Goal: Task Accomplishment & Management: Complete application form

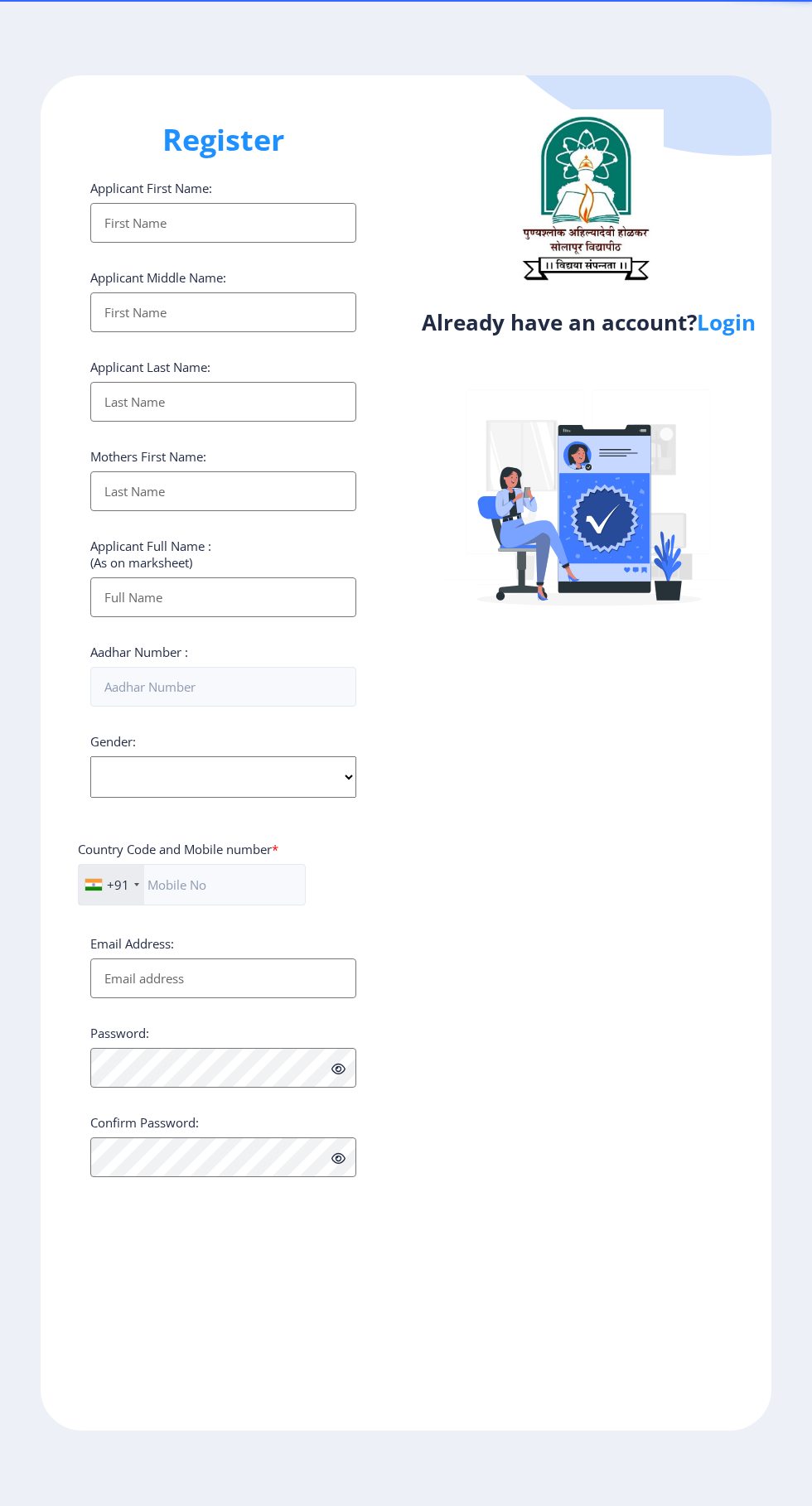
select select
click at [319, 219] on input "Applicant First Name:" at bounding box center [223, 223] width 266 height 40
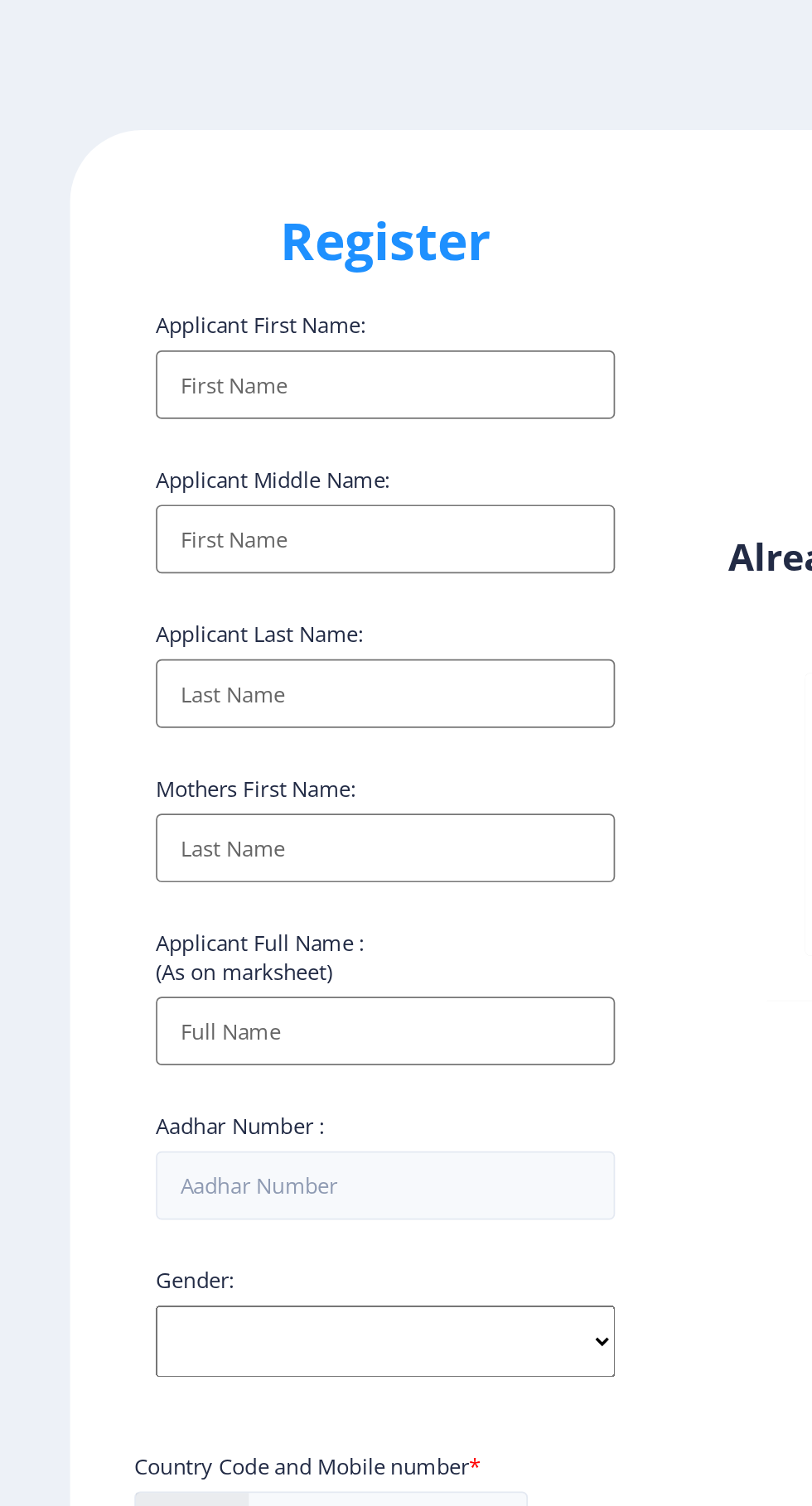
type input "[PERSON_NAME]"
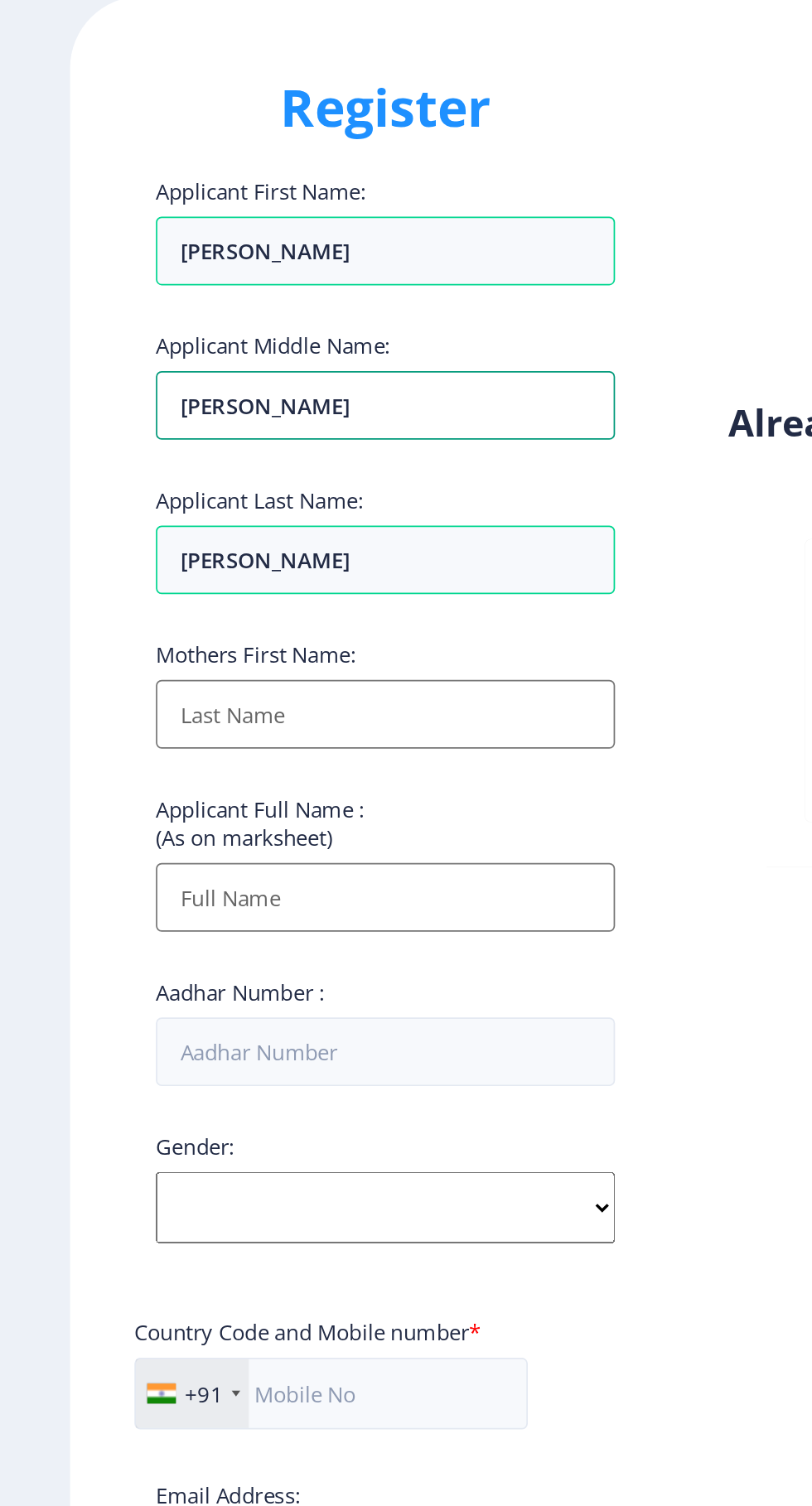
click at [251, 243] on input "[PERSON_NAME]" at bounding box center [223, 223] width 266 height 40
type input "S"
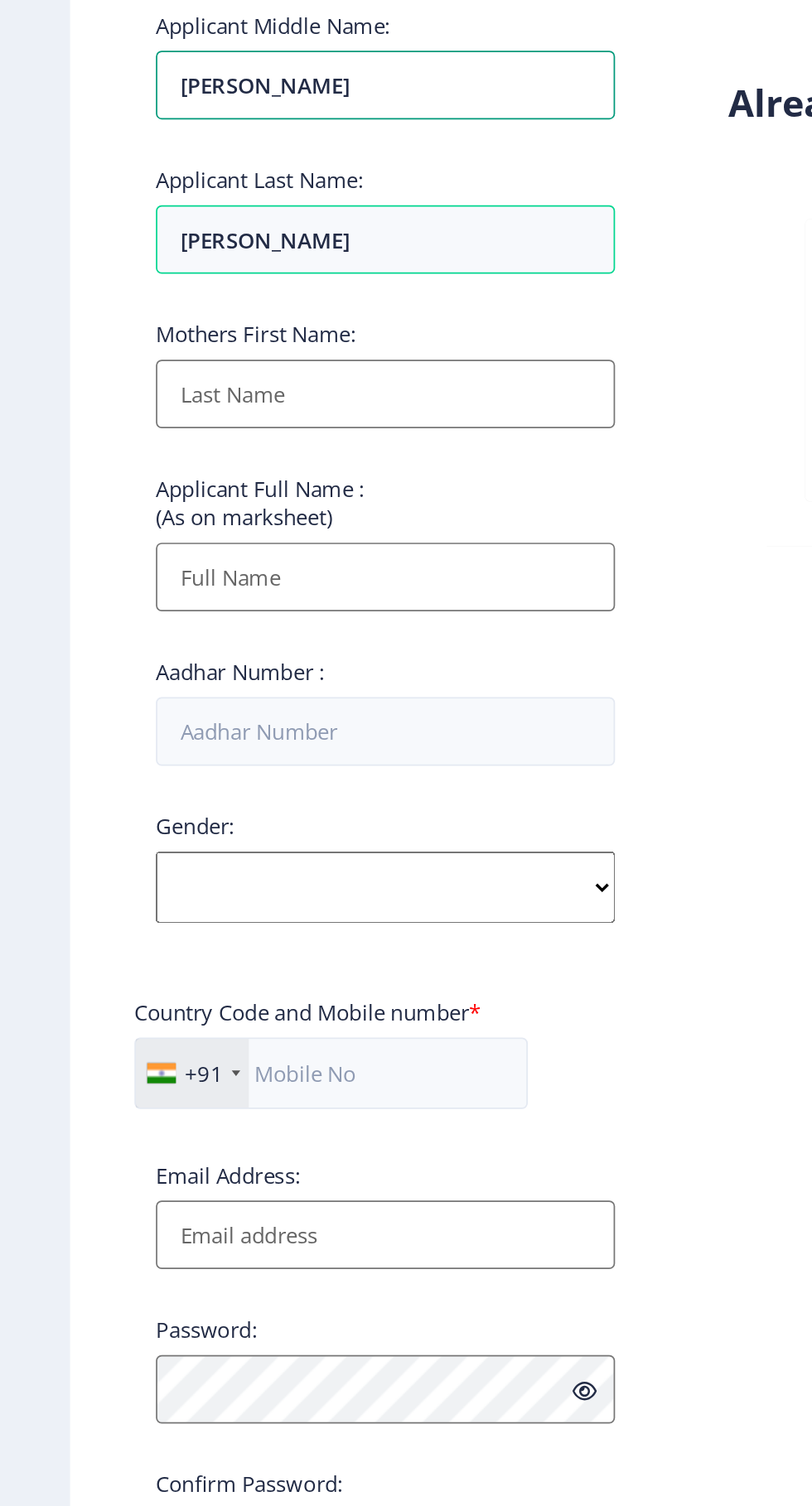
type input "[PERSON_NAME]"
click at [300, 490] on input "Applicant First Name:" at bounding box center [223, 492] width 266 height 40
type input "[PERSON_NAME]"
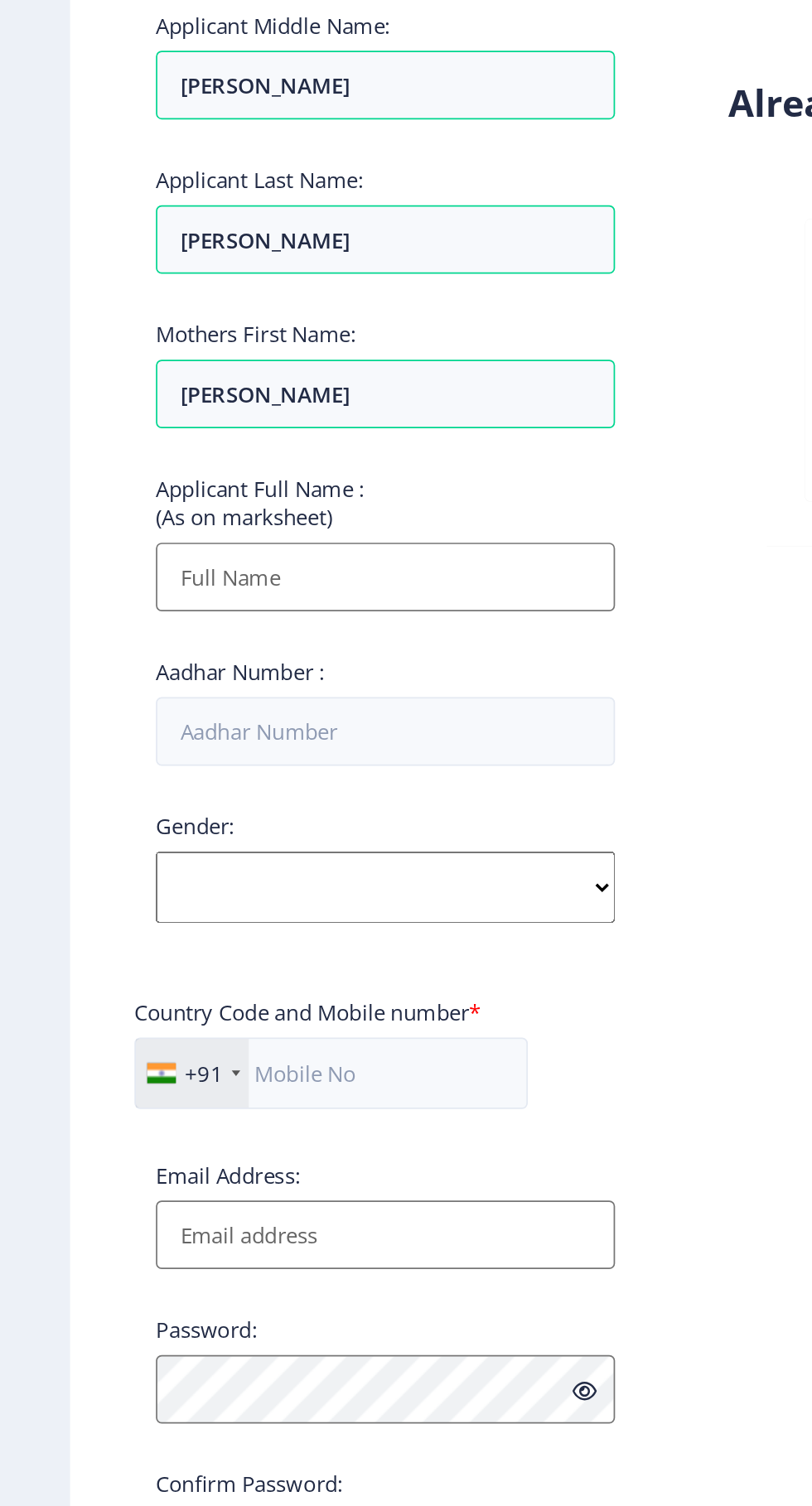
click at [264, 604] on input "Applicant First Name:" at bounding box center [223, 597] width 266 height 40
type input "[PERSON_NAME]"
type input "09834370514"
type input "[DEMOGRAPHIC_DATA][DOMAIN_NAME]"
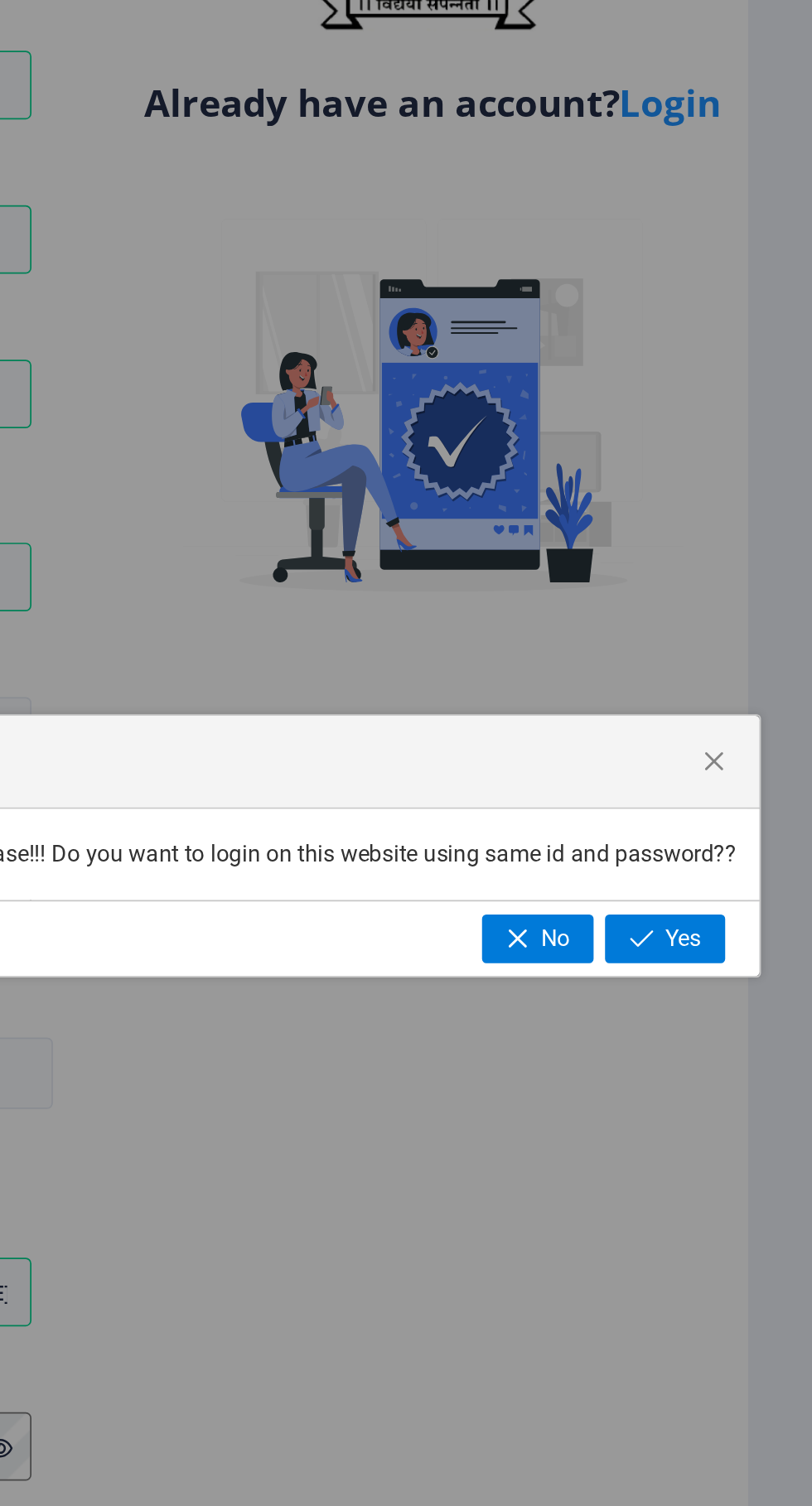
click at [731, 805] on span "Yes" at bounding box center [734, 807] width 21 height 15
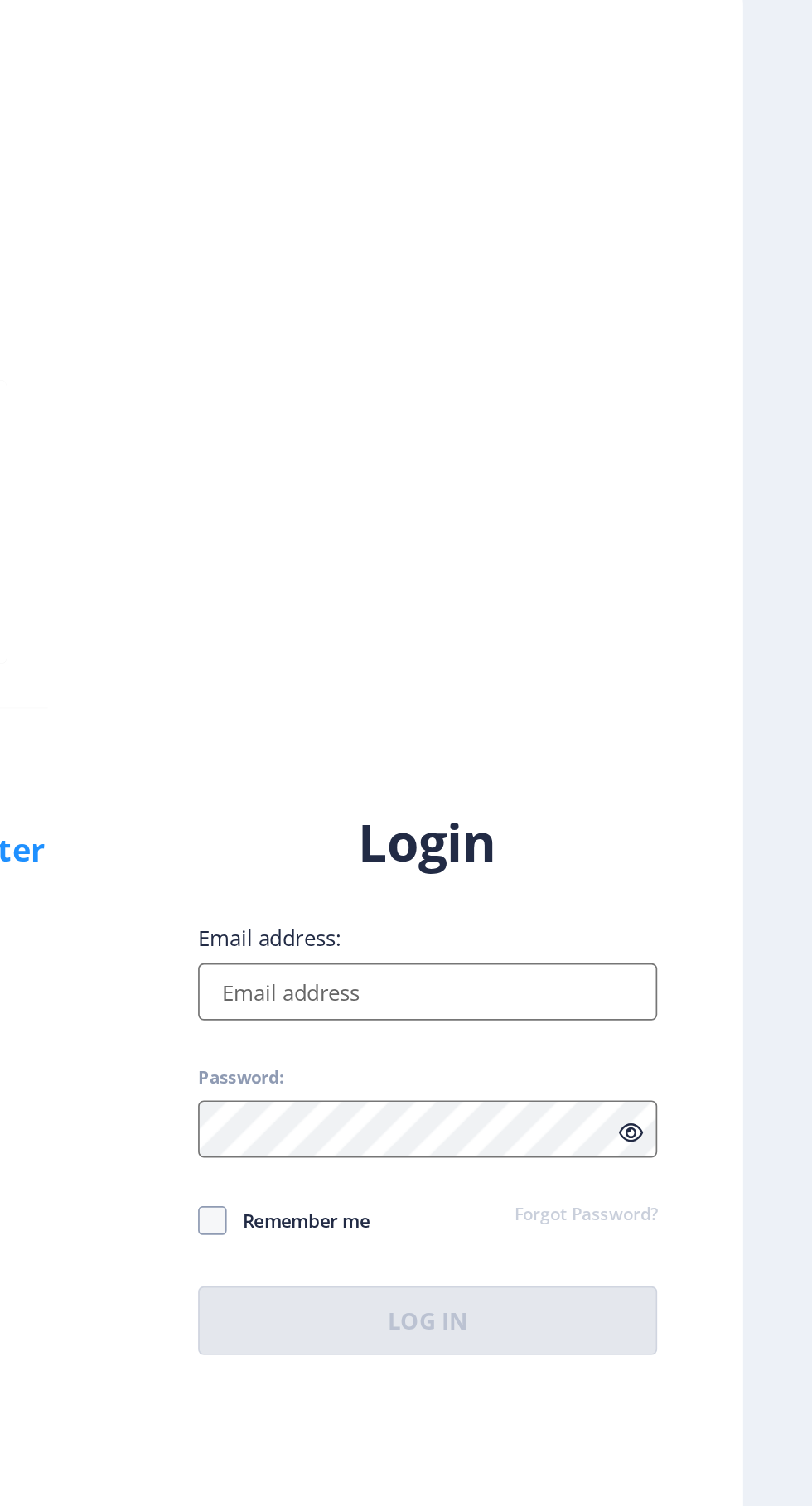
click at [646, 704] on input "Email address:" at bounding box center [588, 687] width 266 height 33
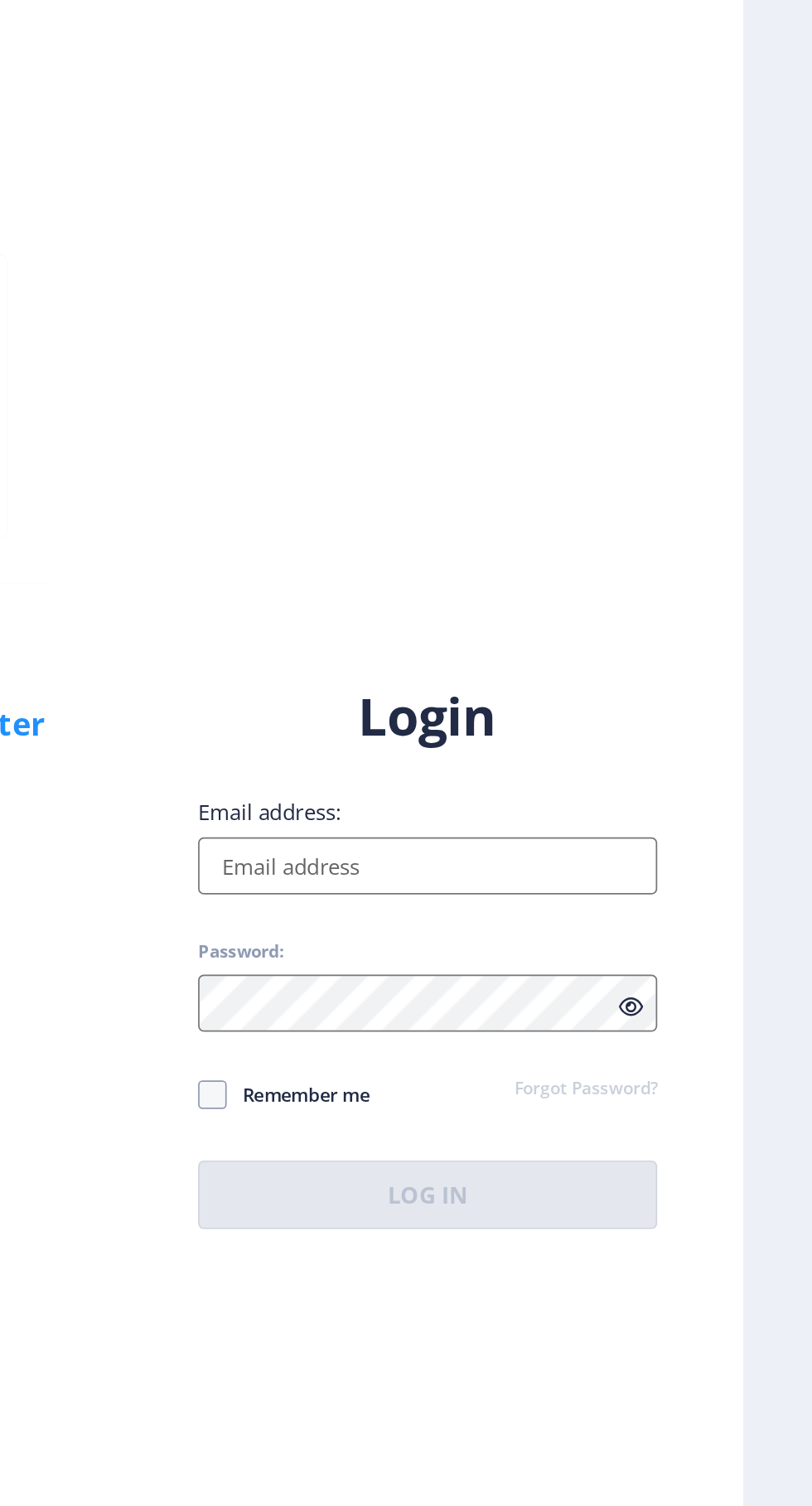
type input "[DEMOGRAPHIC_DATA][DOMAIN_NAME]"
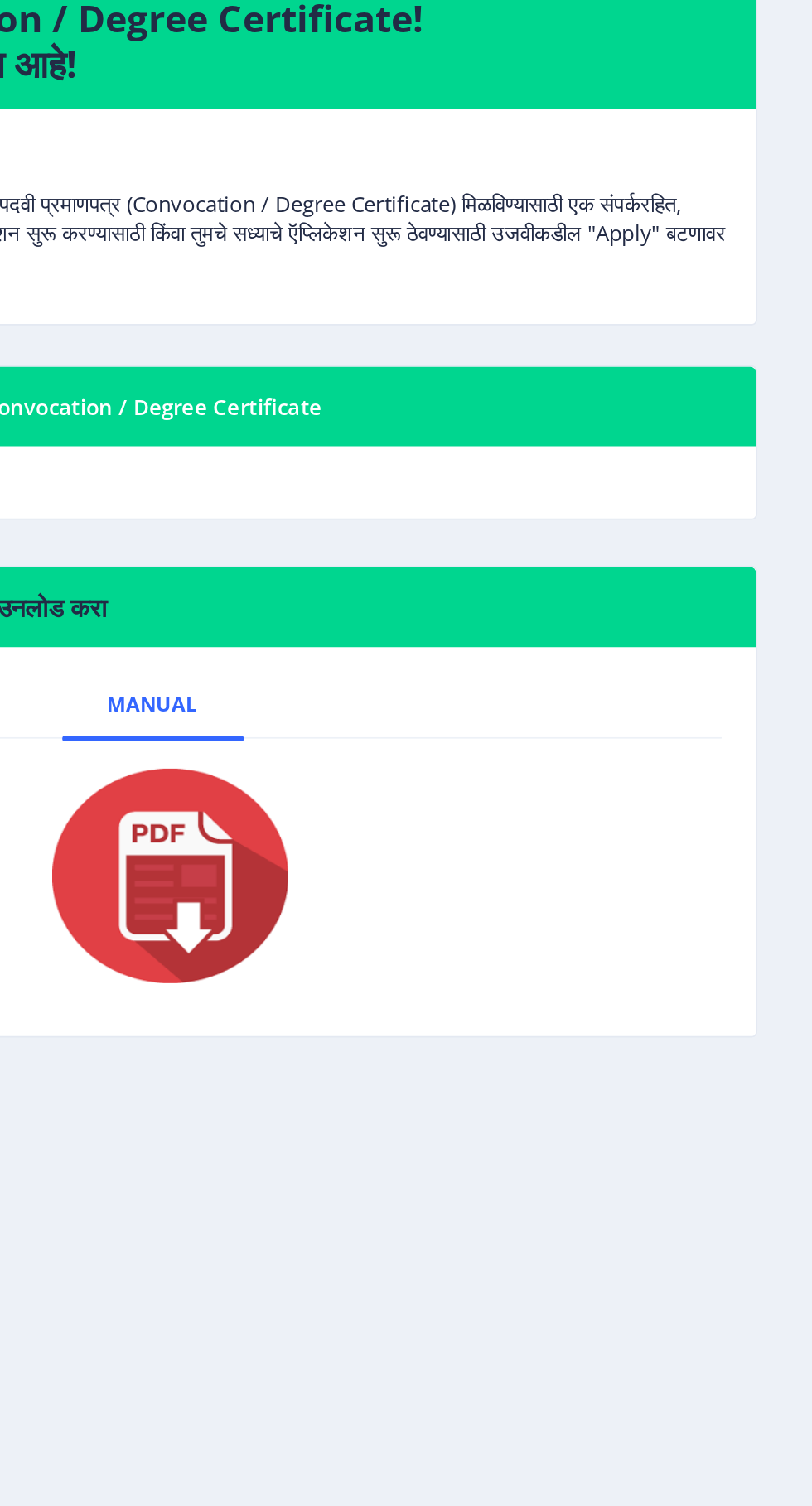
click at [450, 760] on img at bounding box center [428, 693] width 165 height 132
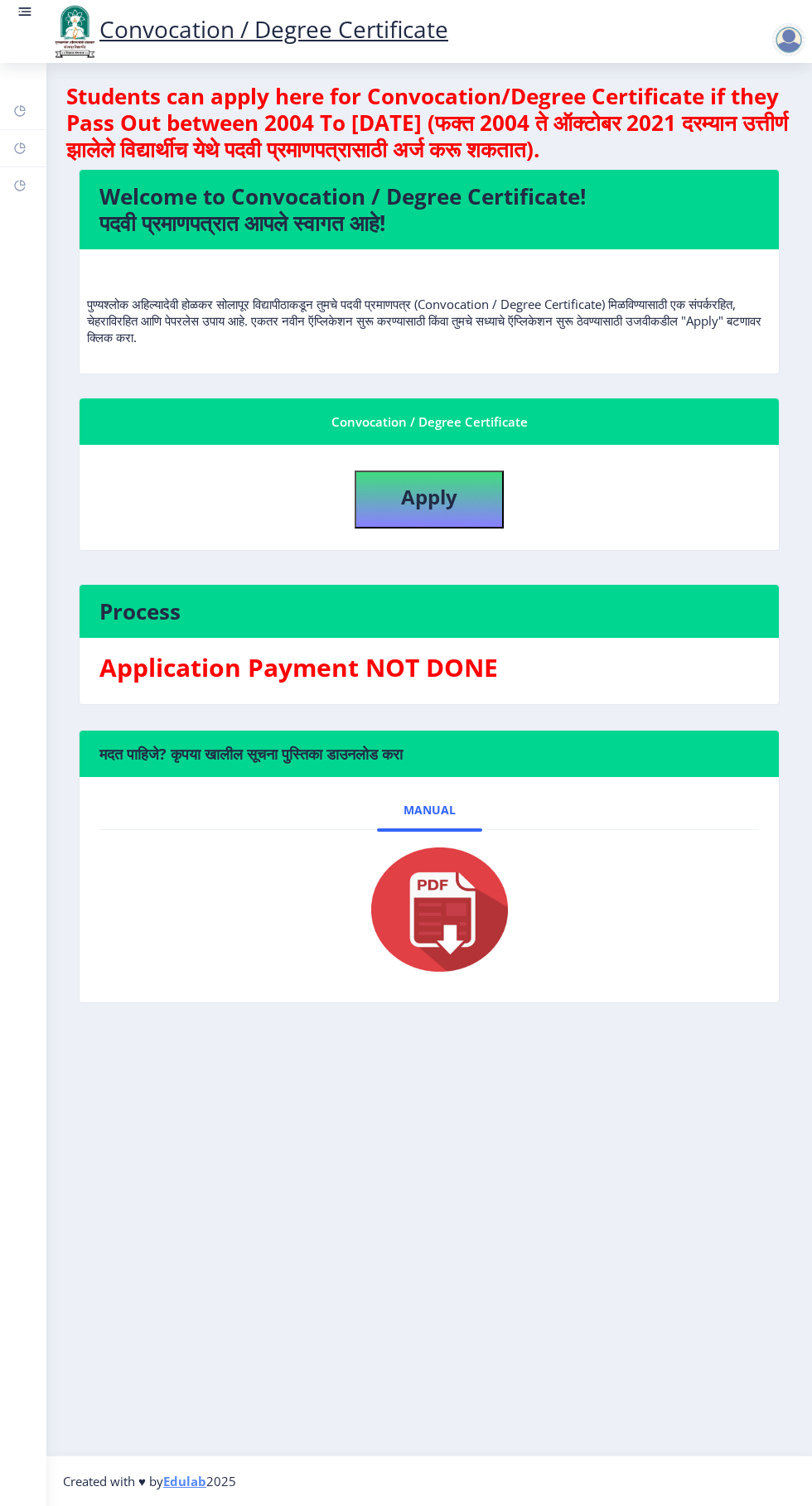
click at [150, 931] on div at bounding box center [428, 909] width 606 height 132
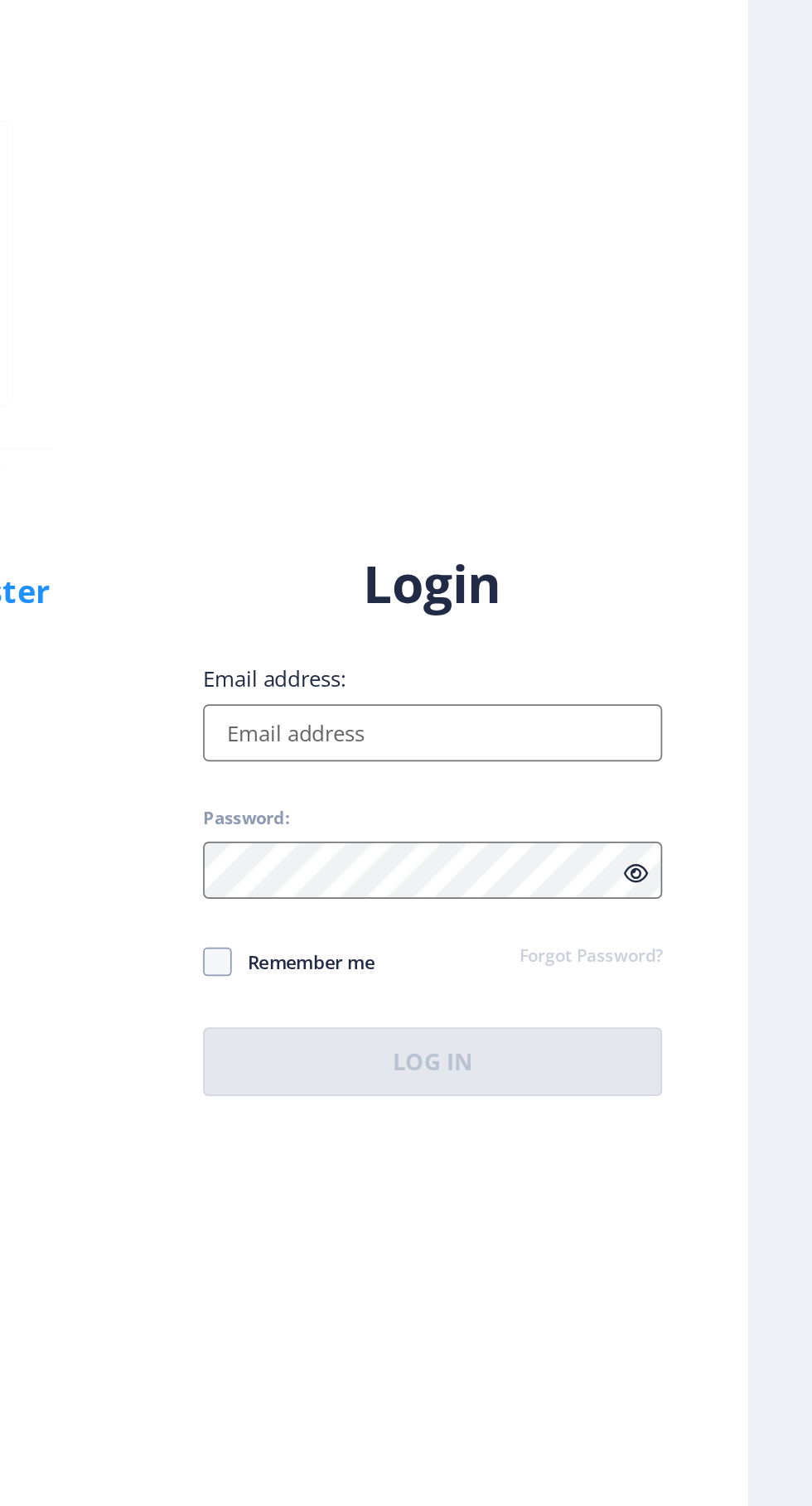
select select
